Goal: Contribute content

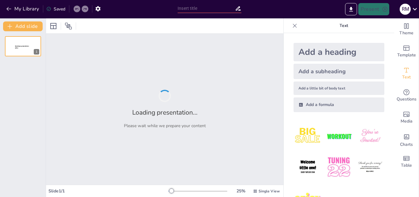
type input "funciones racionales"
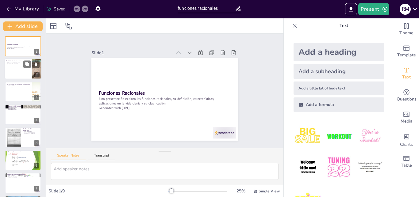
click at [13, 62] on div "Definición de Funciones Racionales" at bounding box center [18, 61] width 24 height 3
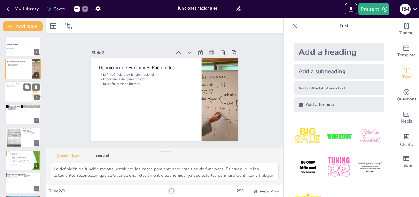
click at [17, 92] on div at bounding box center [23, 92] width 37 height 21
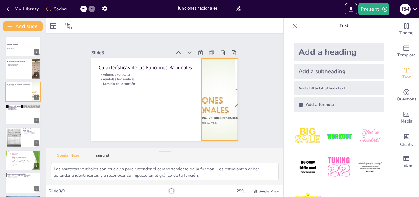
click at [202, 104] on div at bounding box center [134, 138] width 135 height 168
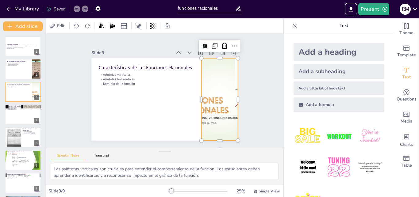
click at [216, 103] on div at bounding box center [200, 134] width 164 height 160
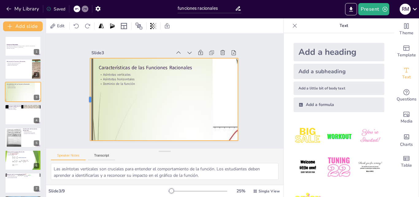
drag, startPoint x: 196, startPoint y: 96, endPoint x: 84, endPoint y: 78, distance: 112.9
click at [123, 20] on div at bounding box center [164, 14] width 83 height 14
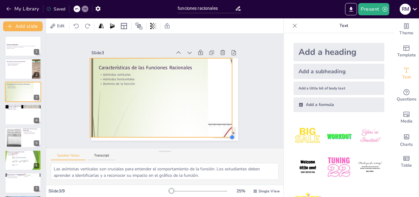
drag, startPoint x: 233, startPoint y: 137, endPoint x: 220, endPoint y: 105, distance: 34.7
click at [224, 123] on div "Características de las Funciones Racionales Asíntotas verticales Asíntotas hori…" at bounding box center [156, 95] width 135 height 168
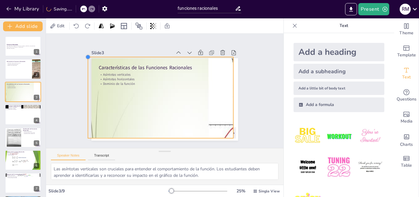
drag, startPoint x: 86, startPoint y: 55, endPoint x: 85, endPoint y: 71, distance: 15.4
click at [89, 71] on div "Slide 1 Funciones Racionales Esta presentación explora las funciones racionales…" at bounding box center [164, 91] width 151 height 203
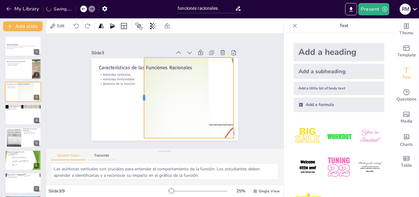
drag, startPoint x: 83, startPoint y: 94, endPoint x: 138, endPoint y: 87, distance: 55.7
click at [138, 87] on div at bounding box center [141, 83] width 51 height 68
click at [29, 90] on button at bounding box center [26, 86] width 7 height 7
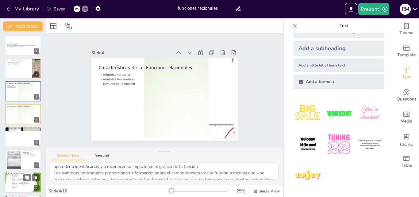
scroll to position [15, 0]
click at [10, 177] on p "Comportamiento asintótico" at bounding box center [22, 176] width 33 height 1
type textarea "Identificar los elementos gráficos clave es esencial para interpretar correctam…"
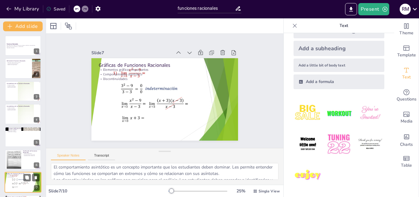
scroll to position [69, 0]
